Goal: Task Accomplishment & Management: Manage account settings

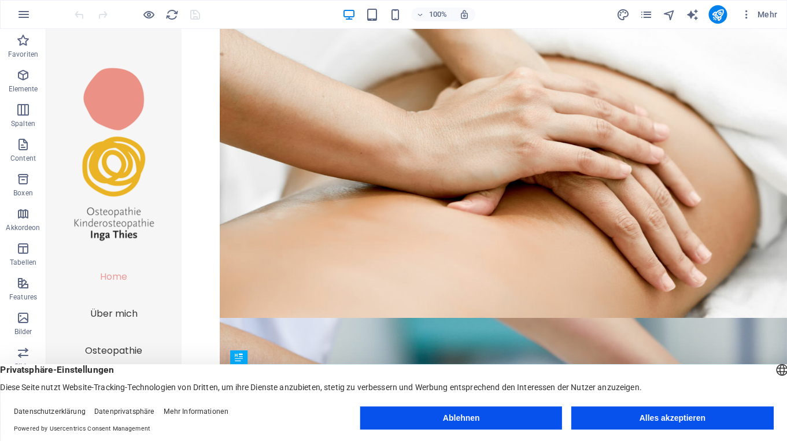
click at [718, 416] on button "Alles akzeptieren" at bounding box center [672, 417] width 202 height 23
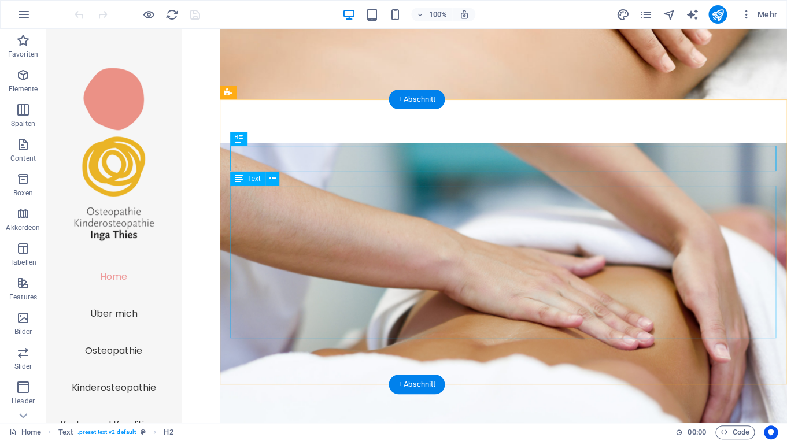
scroll to position [216, 0]
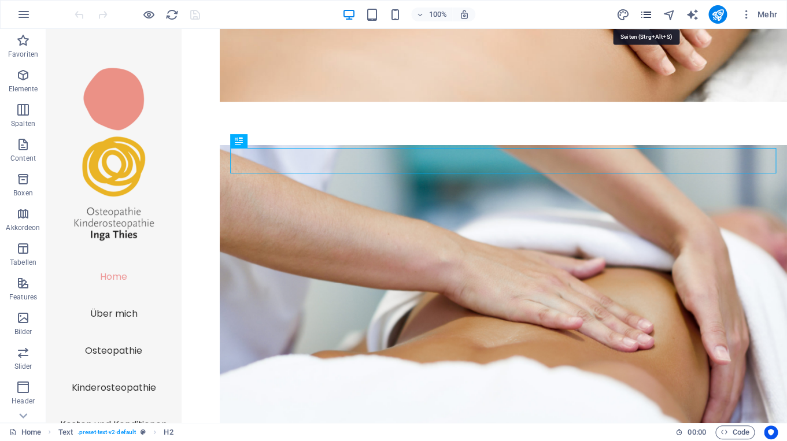
click at [646, 13] on icon "pages" at bounding box center [645, 14] width 13 height 13
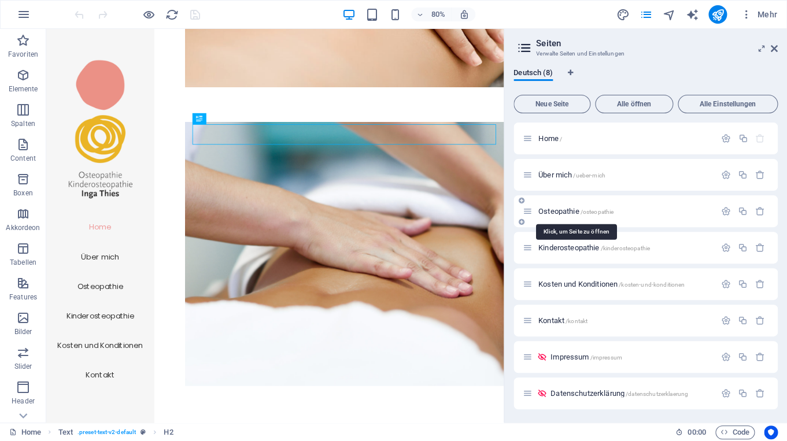
click at [559, 213] on span "Osteopathie /osteopathie" at bounding box center [575, 211] width 75 height 9
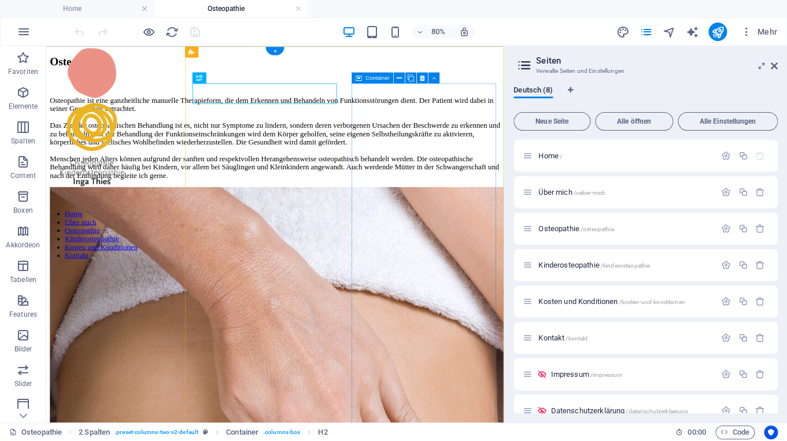
scroll to position [0, 0]
click at [775, 58] on h2 "Seiten" at bounding box center [657, 61] width 242 height 10
click at [775, 65] on icon at bounding box center [774, 65] width 7 height 9
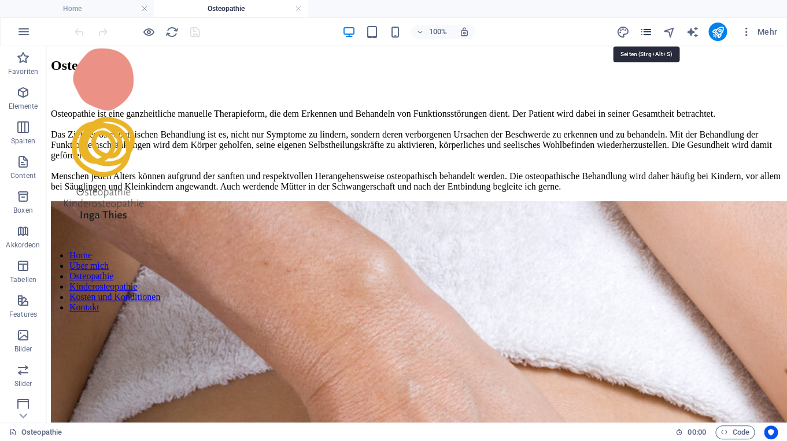
click at [650, 29] on icon "pages" at bounding box center [645, 31] width 13 height 13
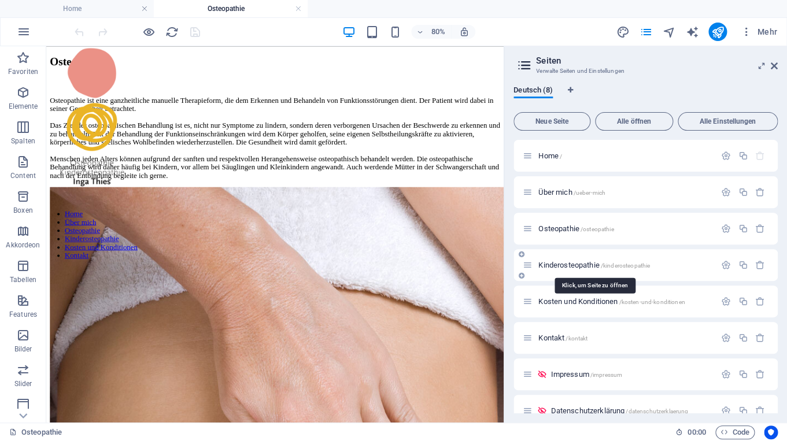
click at [557, 269] on span "Kinderosteopathie /kinderosteopathie" at bounding box center [594, 265] width 112 height 9
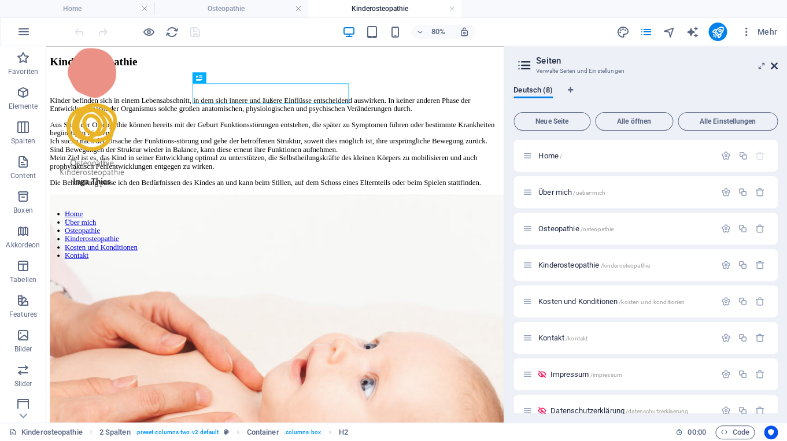
click at [774, 64] on icon at bounding box center [774, 65] width 7 height 9
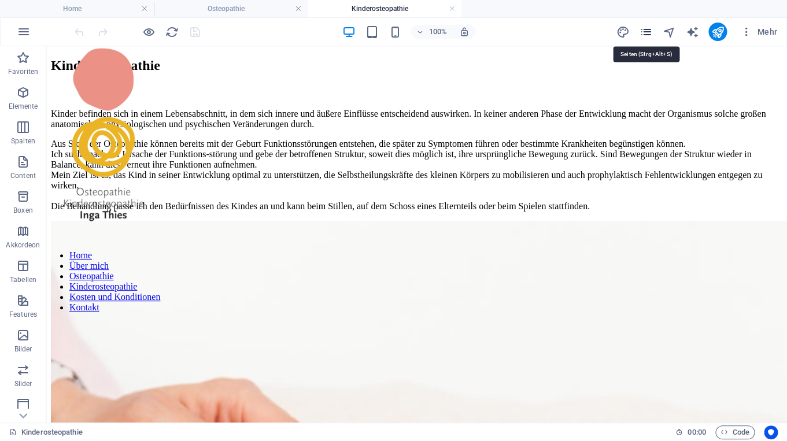
click at [647, 31] on icon "pages" at bounding box center [645, 31] width 13 height 13
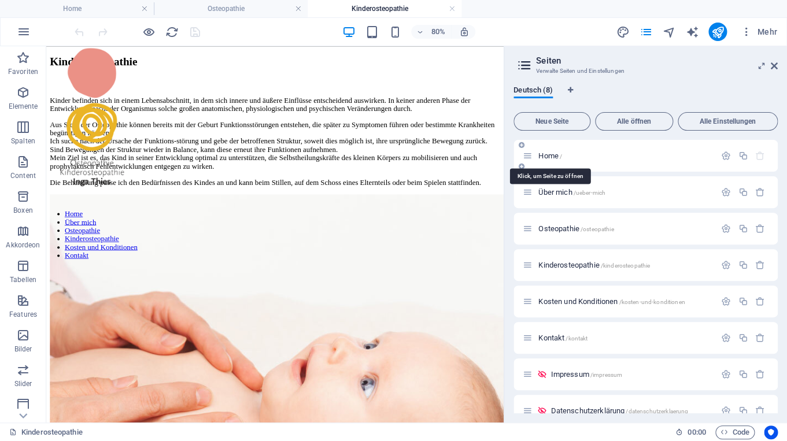
click at [556, 155] on span "Home /" at bounding box center [550, 155] width 24 height 9
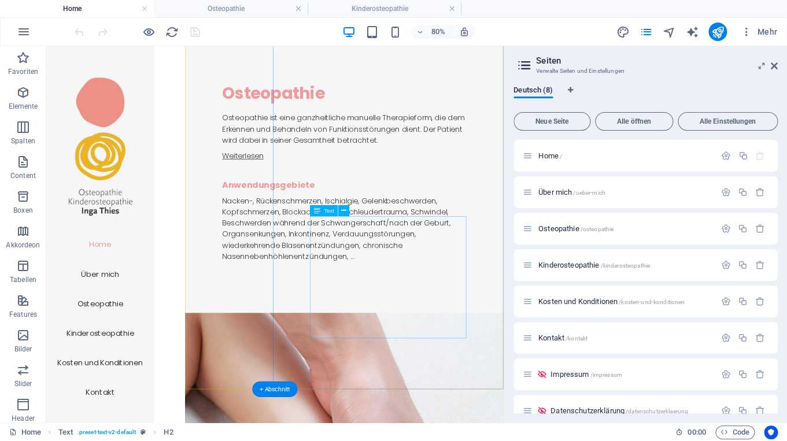
scroll to position [1204, 0]
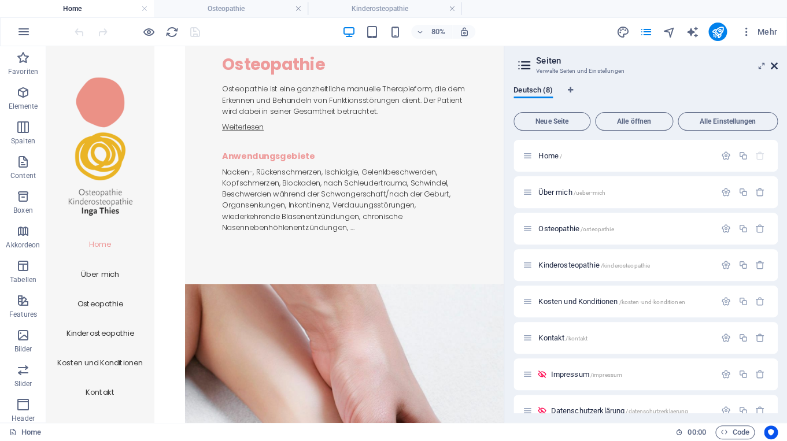
click at [777, 67] on icon at bounding box center [774, 65] width 7 height 9
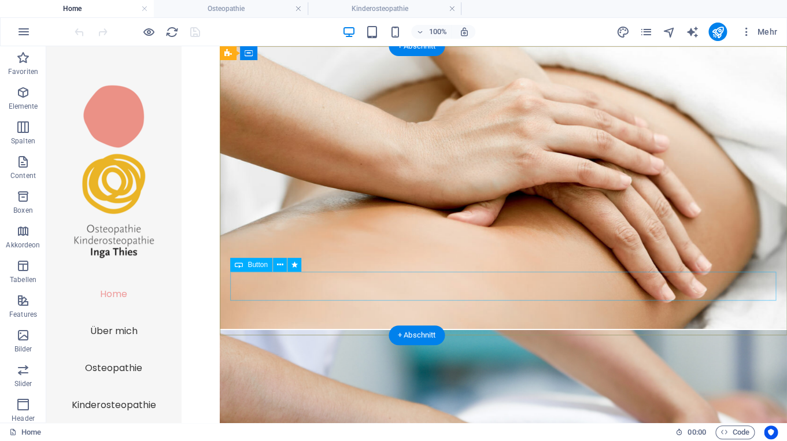
scroll to position [0, 0]
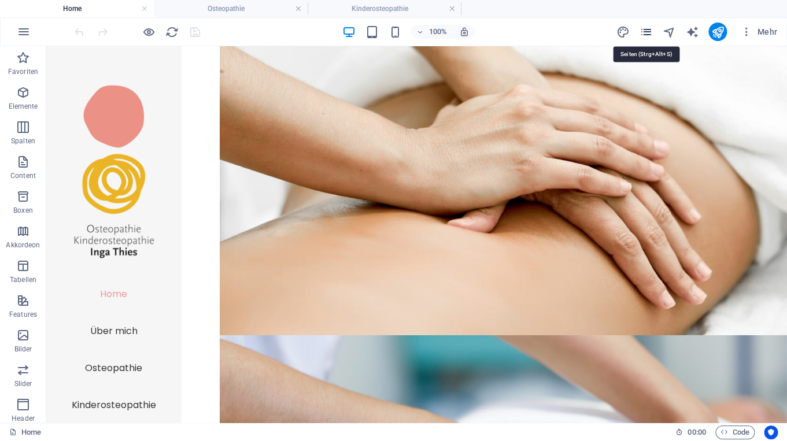
click at [647, 32] on icon "pages" at bounding box center [645, 31] width 13 height 13
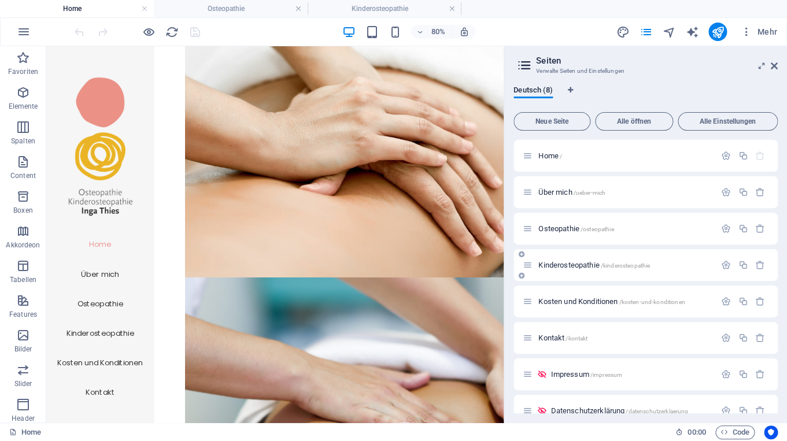
click at [568, 269] on div "Kinderosteopathie /kinderosteopathie" at bounding box center [619, 264] width 193 height 13
click at [566, 266] on span "Kinderosteopathie /kinderosteopathie" at bounding box center [594, 265] width 112 height 9
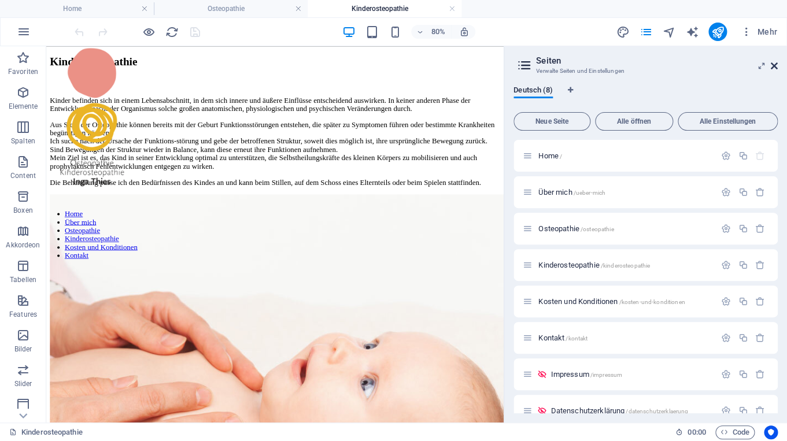
click at [775, 67] on icon at bounding box center [774, 65] width 7 height 9
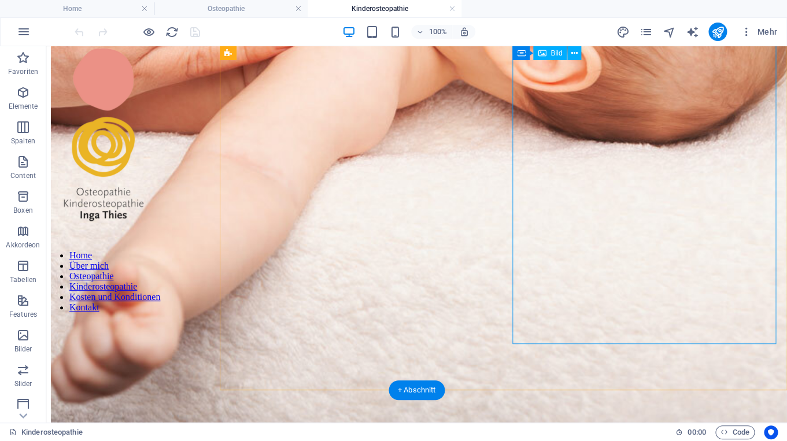
scroll to position [648, 0]
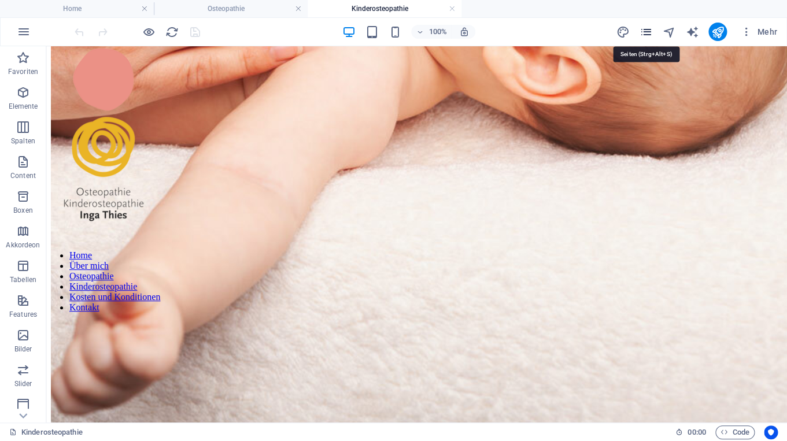
click at [646, 32] on icon "pages" at bounding box center [645, 31] width 13 height 13
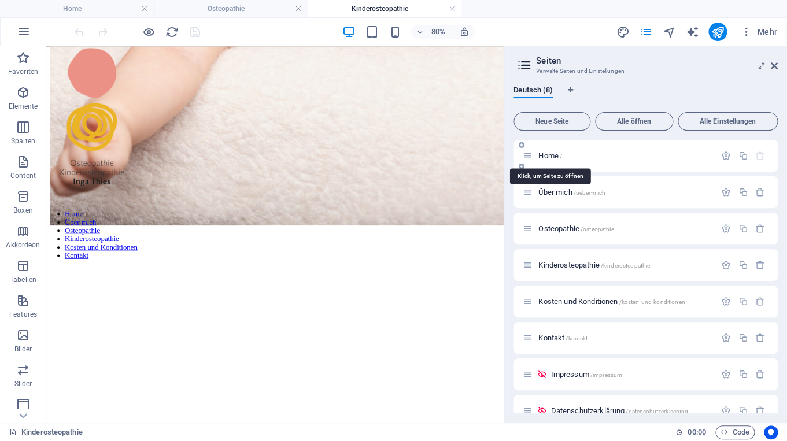
click at [545, 155] on span "Home /" at bounding box center [550, 155] width 24 height 9
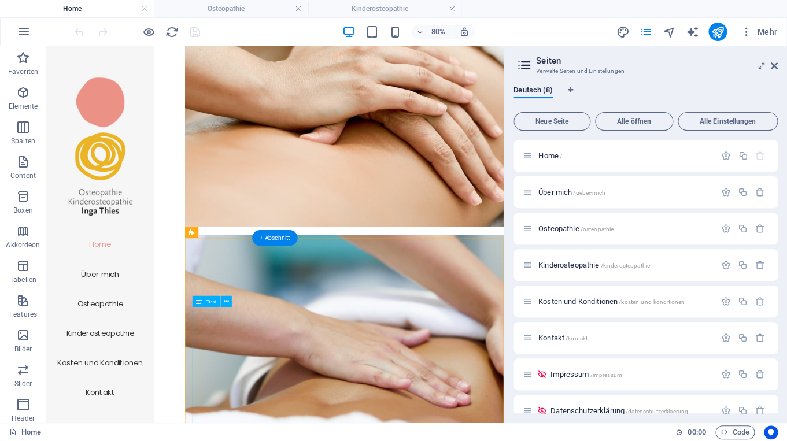
scroll to position [69, 0]
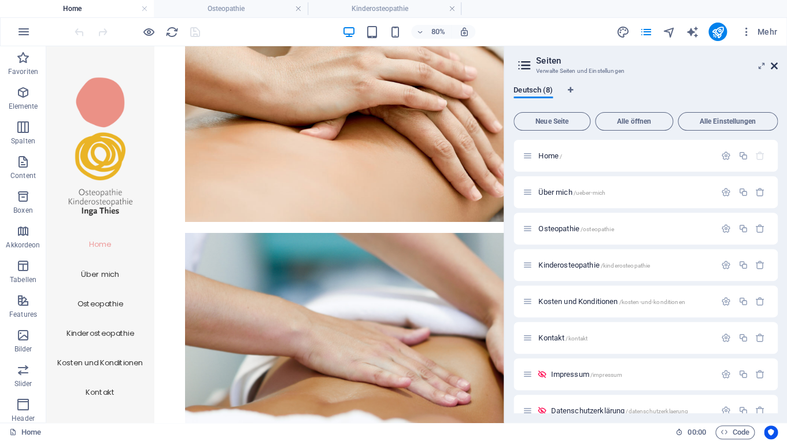
click at [775, 64] on icon at bounding box center [774, 65] width 7 height 9
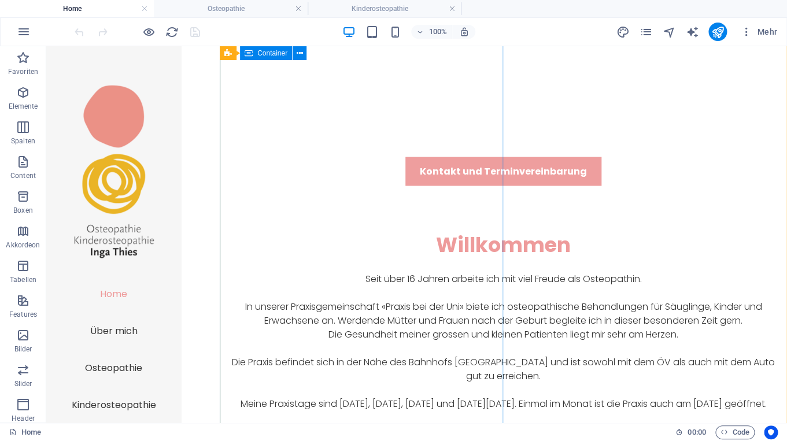
scroll to position [532, 0]
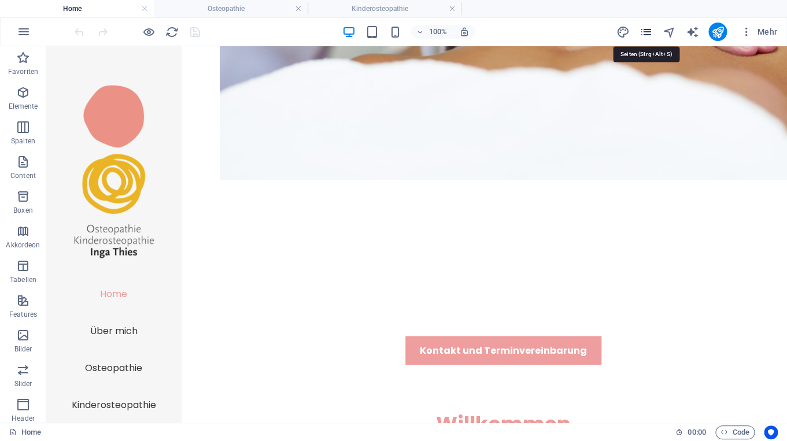
click at [651, 32] on icon "pages" at bounding box center [645, 31] width 13 height 13
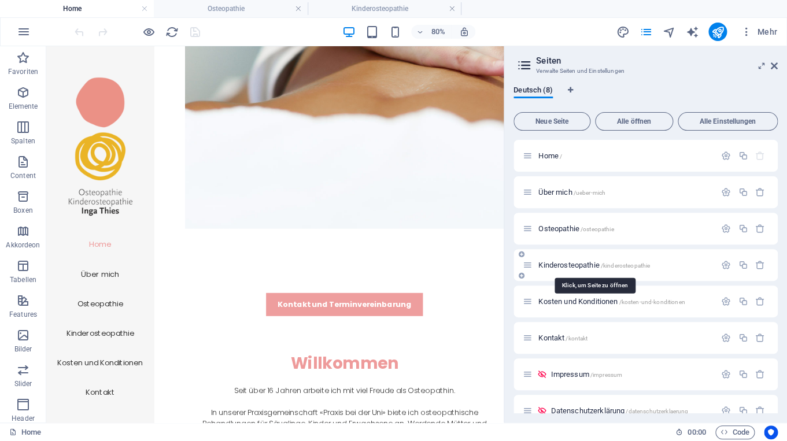
click at [564, 267] on span "Kinderosteopathie /kinderosteopathie" at bounding box center [594, 265] width 112 height 9
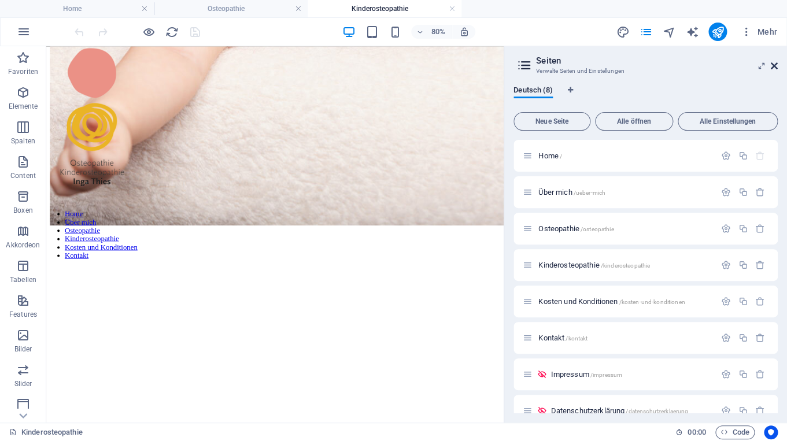
click at [774, 68] on icon at bounding box center [774, 65] width 7 height 9
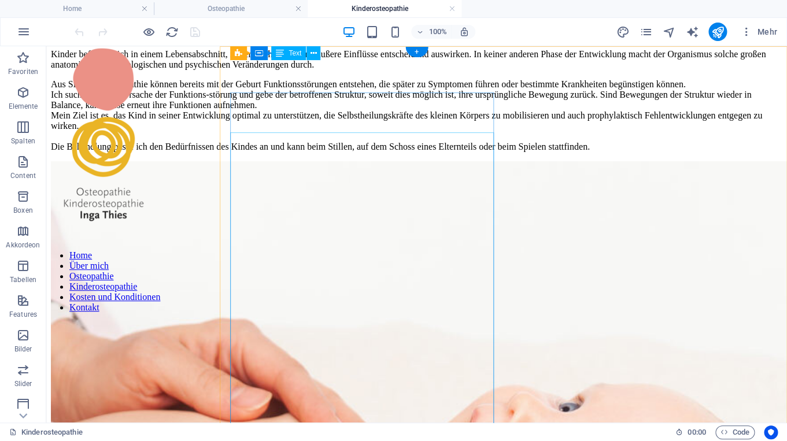
scroll to position [0, 0]
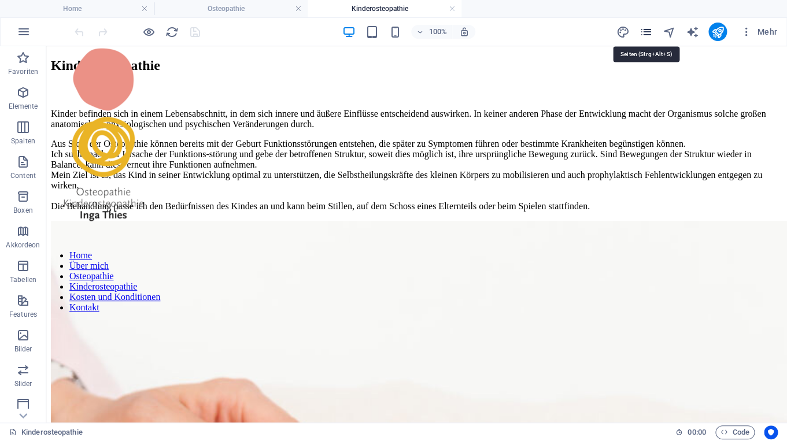
click at [649, 34] on icon "pages" at bounding box center [645, 31] width 13 height 13
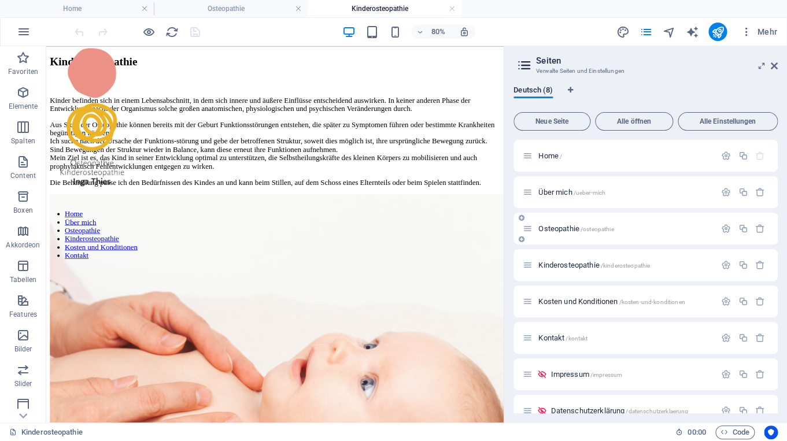
click at [550, 233] on div "Osteopathie /osteopathie" at bounding box center [619, 228] width 193 height 13
click at [774, 67] on icon at bounding box center [774, 65] width 7 height 9
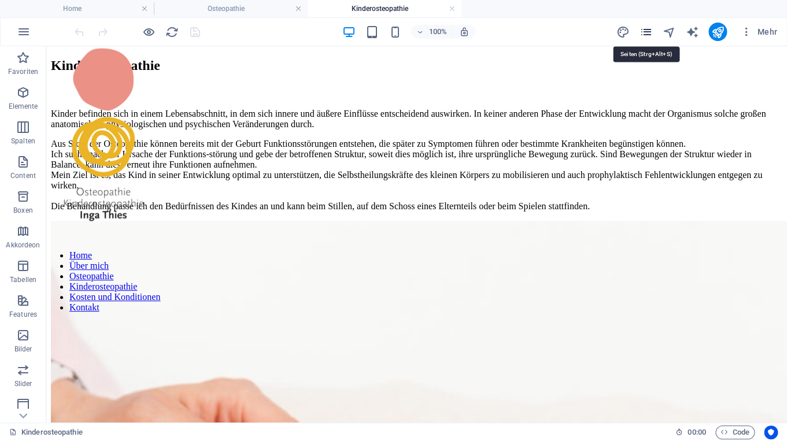
click at [645, 32] on icon "pages" at bounding box center [645, 31] width 13 height 13
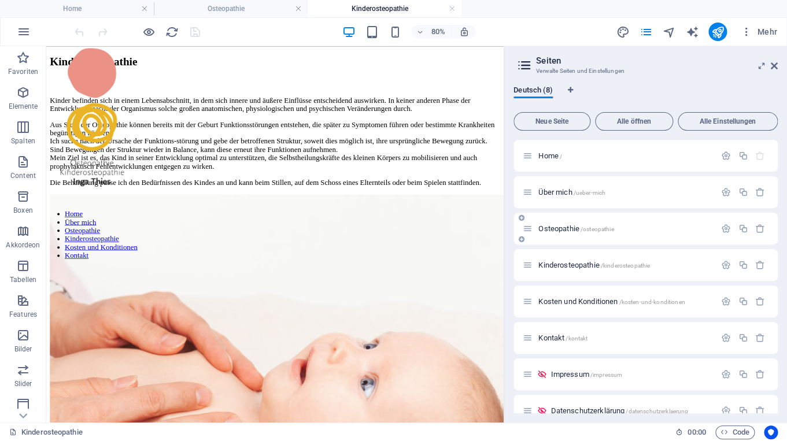
click at [555, 225] on div "Osteopathie /osteopathie" at bounding box center [619, 228] width 193 height 13
click at [555, 231] on span "Osteopathie /osteopathie" at bounding box center [575, 228] width 75 height 9
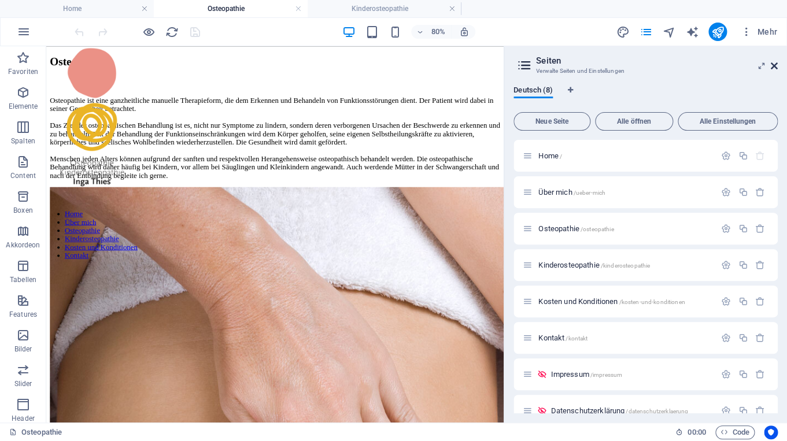
click at [772, 68] on icon at bounding box center [774, 65] width 7 height 9
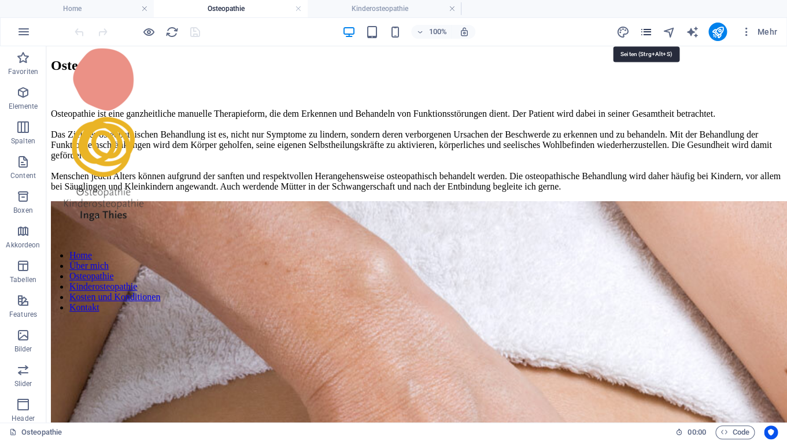
click at [645, 29] on icon "pages" at bounding box center [645, 31] width 13 height 13
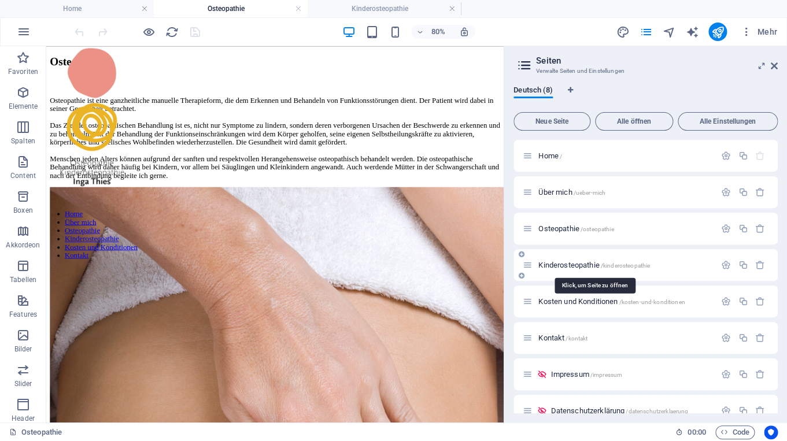
click at [556, 265] on span "Kinderosteopathie /kinderosteopathie" at bounding box center [594, 265] width 112 height 9
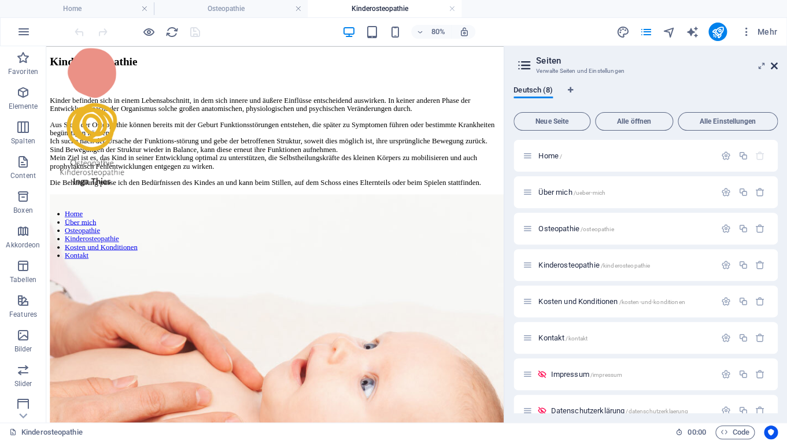
click at [775, 63] on icon at bounding box center [774, 65] width 7 height 9
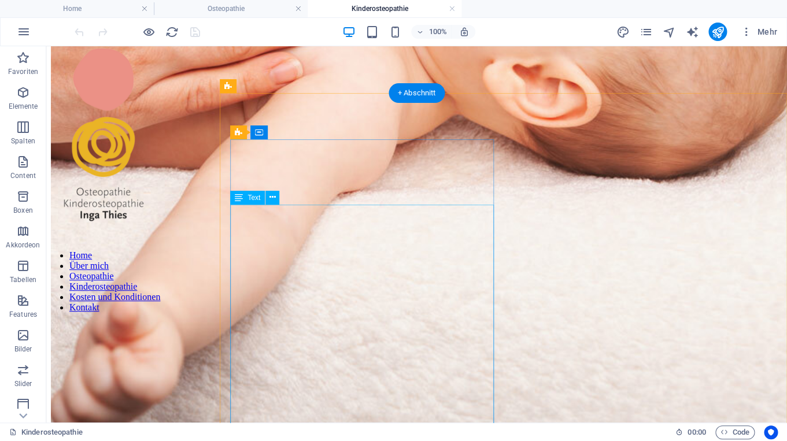
scroll to position [633, 0]
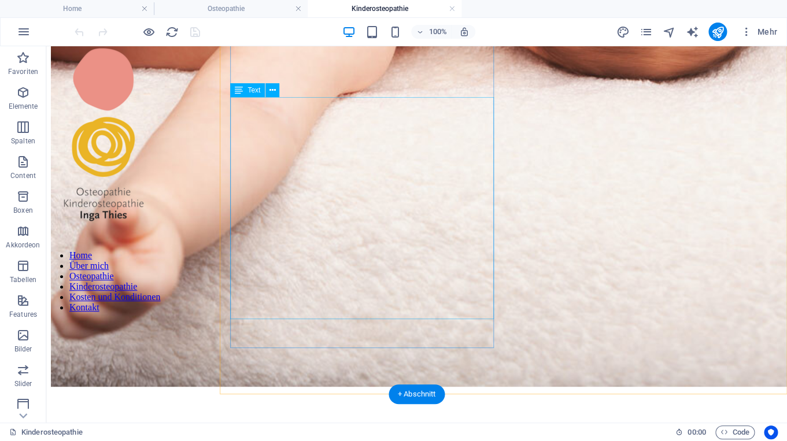
scroll to position [734, 0]
